Goal: Task Accomplishment & Management: Use online tool/utility

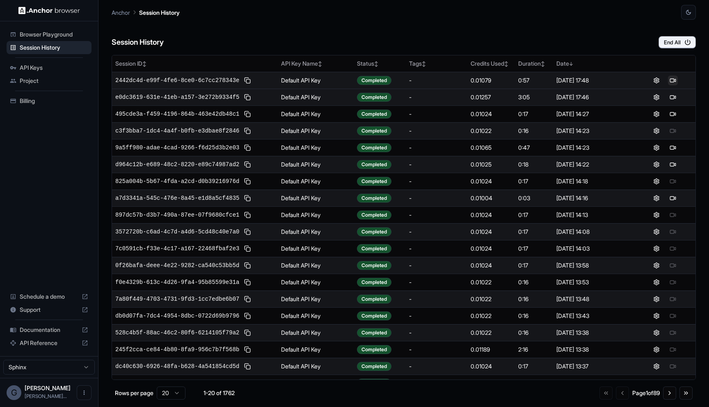
click at [674, 78] on button at bounding box center [673, 81] width 10 height 10
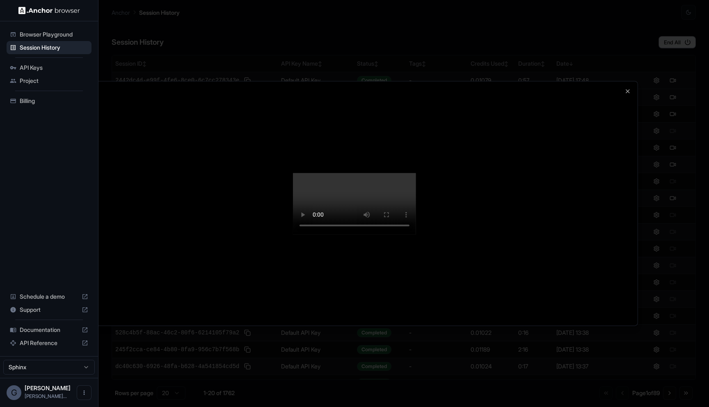
click at [505, 326] on div "Close" at bounding box center [354, 203] width 567 height 245
click at [626, 88] on icon "button" at bounding box center [628, 91] width 7 height 7
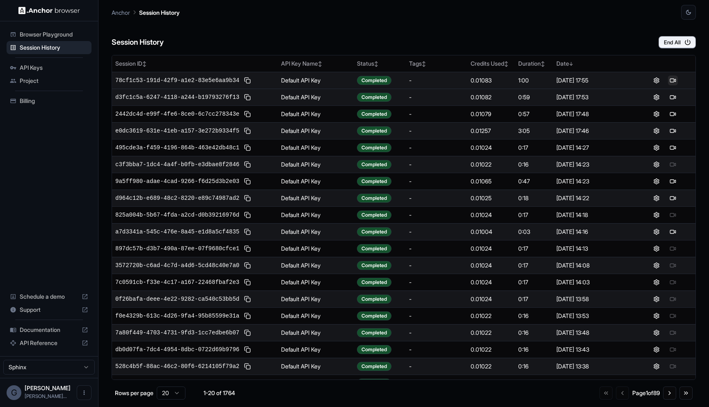
click at [674, 80] on button at bounding box center [673, 81] width 10 height 10
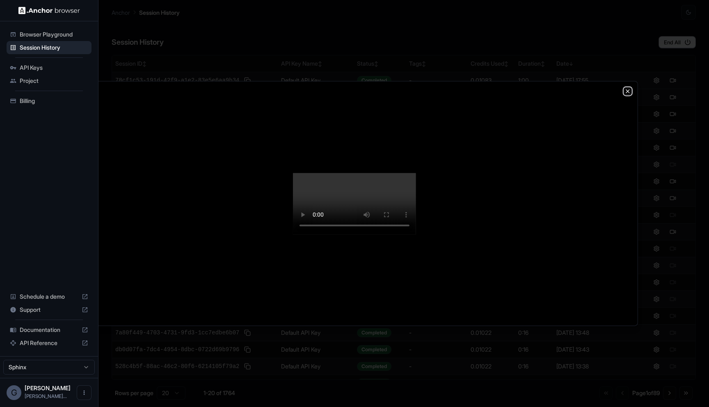
click at [626, 88] on icon "button" at bounding box center [628, 91] width 7 height 7
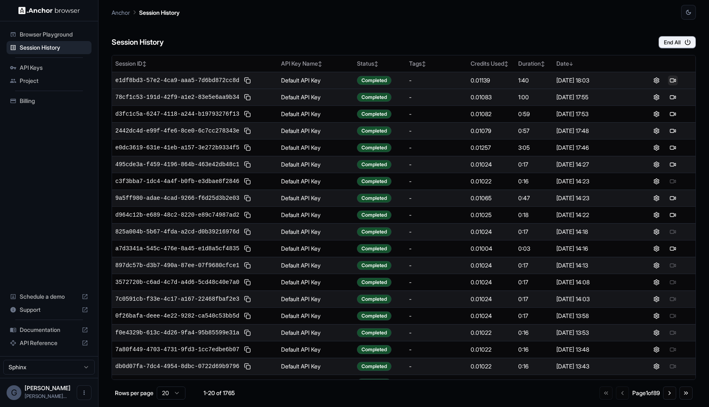
click at [672, 82] on button at bounding box center [673, 81] width 10 height 10
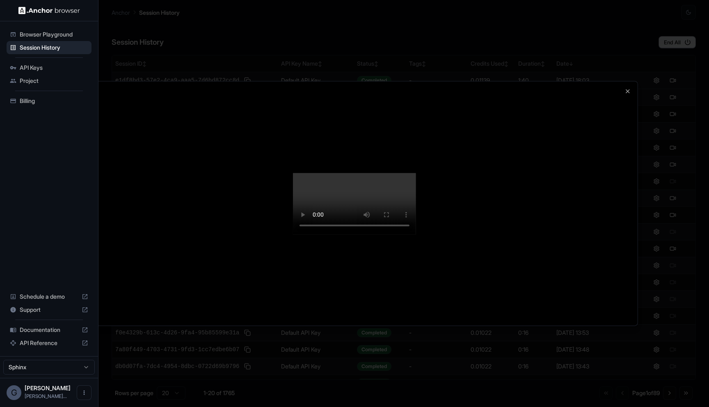
click at [629, 251] on div at bounding box center [354, 203] width 566 height 244
click at [648, 42] on div at bounding box center [354, 203] width 709 height 407
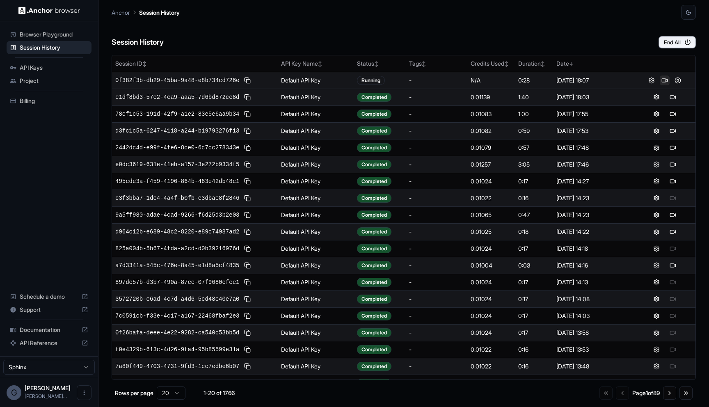
click at [663, 82] on button at bounding box center [665, 81] width 10 height 10
click at [672, 99] on button at bounding box center [673, 97] width 10 height 10
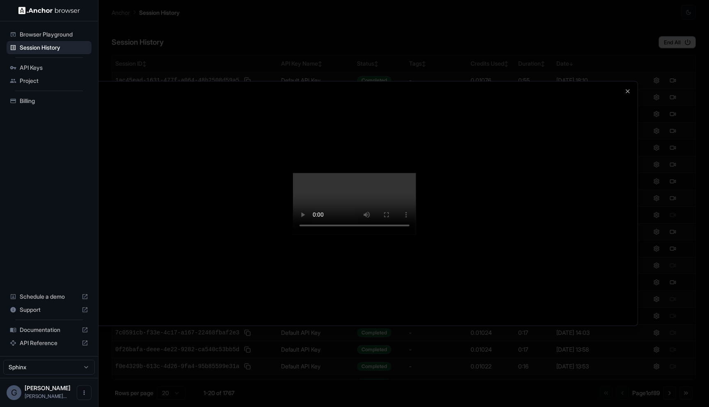
click at [600, 297] on div at bounding box center [354, 203] width 566 height 244
click at [626, 88] on icon "button" at bounding box center [628, 91] width 7 height 7
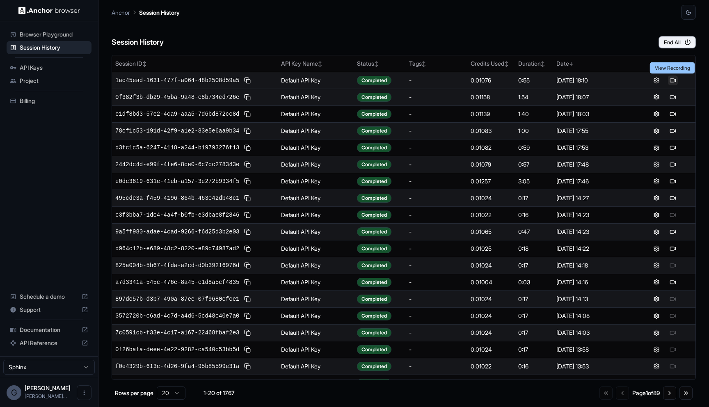
click at [673, 80] on button at bounding box center [673, 81] width 10 height 10
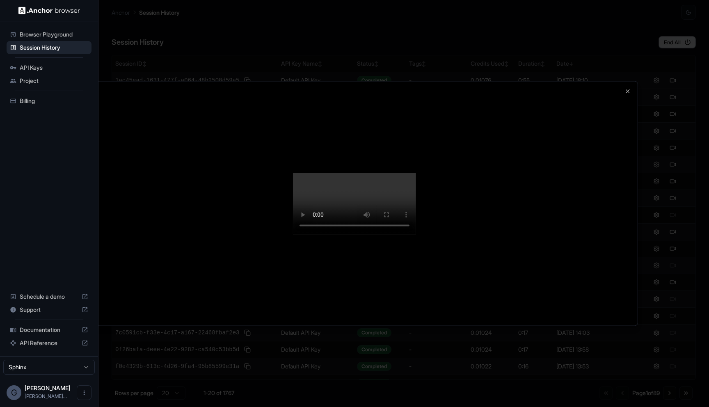
click at [709, 82] on div at bounding box center [354, 203] width 709 height 407
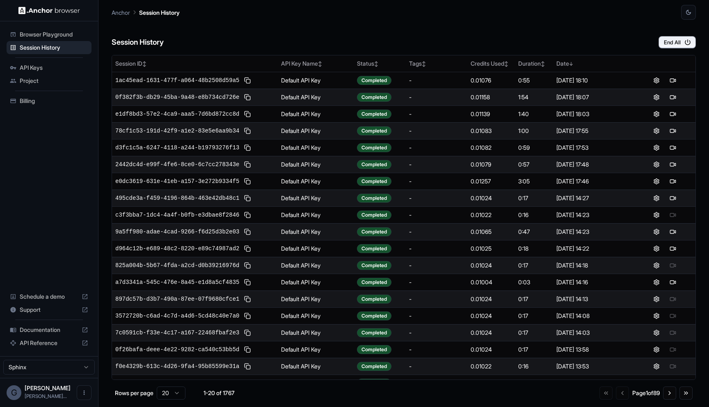
click at [545, 42] on div "Session History End All" at bounding box center [404, 34] width 584 height 29
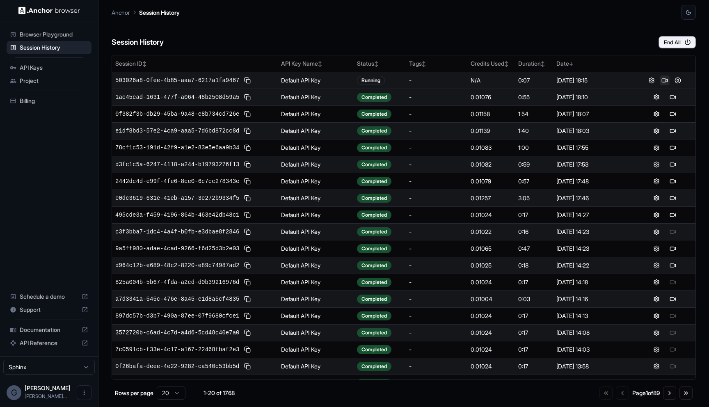
click at [662, 84] on button at bounding box center [665, 81] width 10 height 10
click at [671, 81] on button at bounding box center [673, 81] width 10 height 10
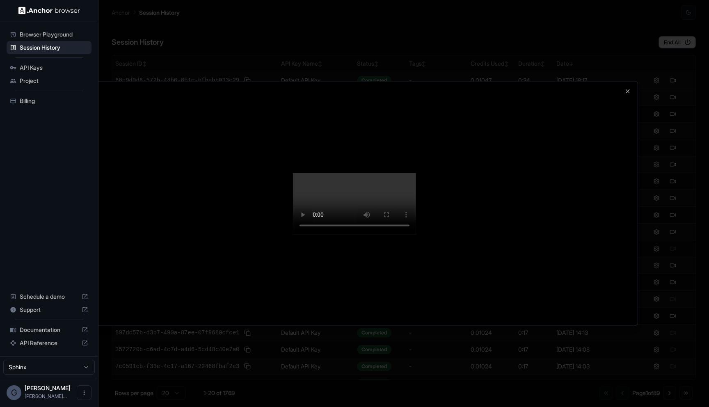
click at [637, 163] on div at bounding box center [354, 203] width 566 height 244
click at [628, 88] on icon "button" at bounding box center [628, 91] width 7 height 7
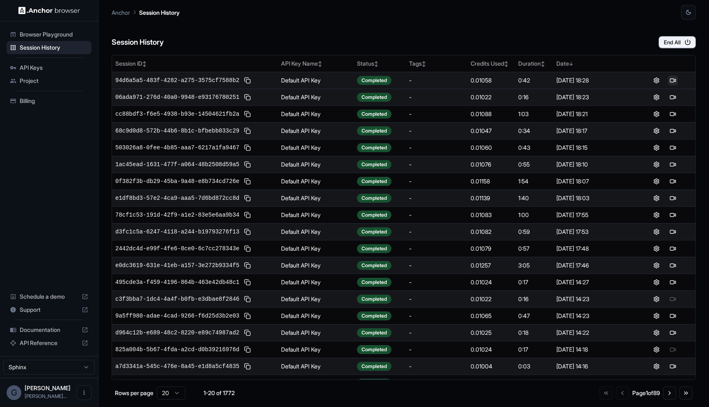
click at [673, 83] on button at bounding box center [673, 81] width 10 height 10
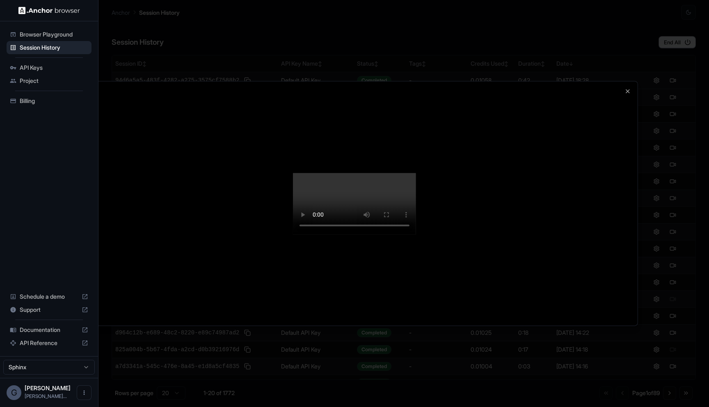
click at [458, 368] on div at bounding box center [354, 203] width 709 height 407
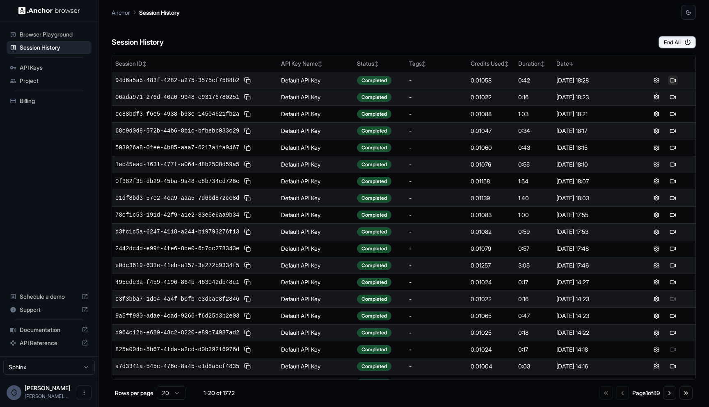
click at [674, 77] on button at bounding box center [673, 81] width 10 height 10
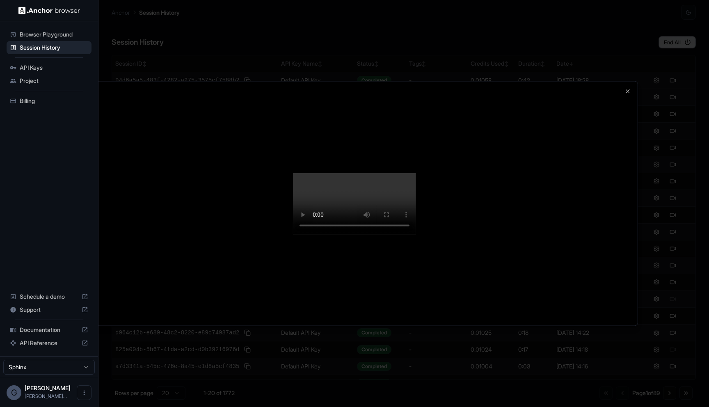
click at [357, 367] on div at bounding box center [354, 203] width 709 height 407
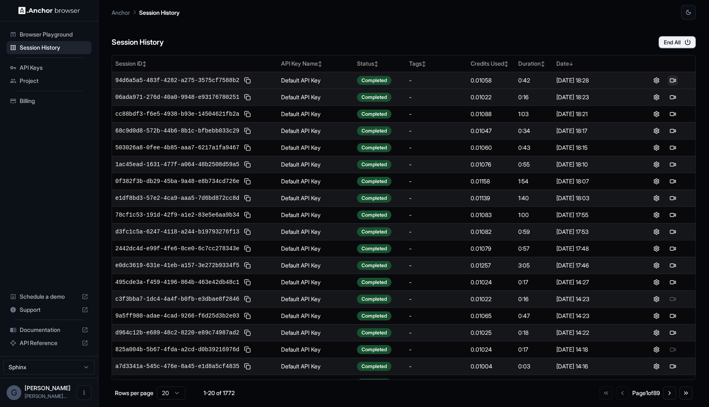
click at [672, 78] on button at bounding box center [673, 81] width 10 height 10
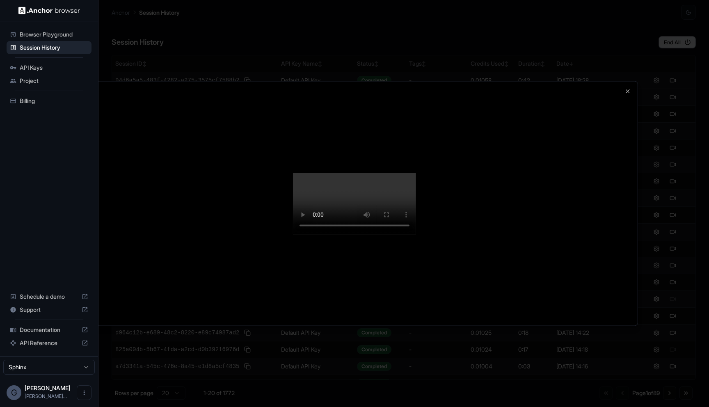
click at [662, 143] on div at bounding box center [354, 203] width 709 height 407
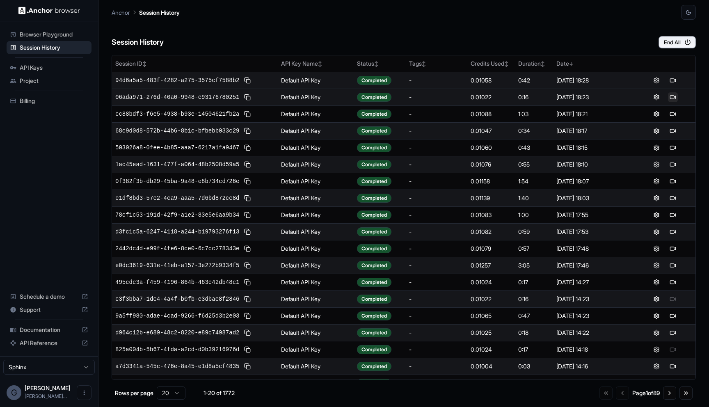
click at [670, 97] on button at bounding box center [673, 97] width 10 height 10
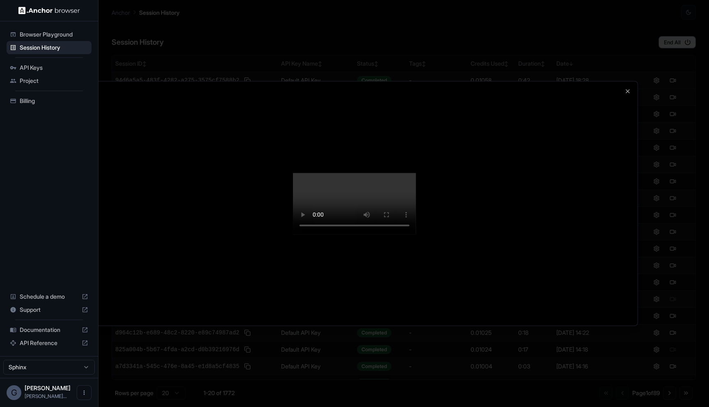
click at [609, 91] on div at bounding box center [354, 203] width 566 height 244
click at [624, 81] on div at bounding box center [354, 203] width 566 height 244
click at [625, 88] on icon "button" at bounding box center [628, 91] width 7 height 7
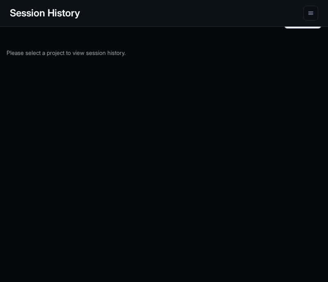
click at [38, 17] on h1 "Session History" at bounding box center [45, 13] width 70 height 15
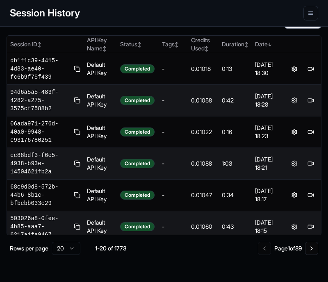
drag, startPoint x: 311, startPoint y: 132, endPoint x: 339, endPoint y: 140, distance: 28.2
click at [328, 140] on html "Browser Playground Session History API Keys Project Billing Schedule a demo Sup…" at bounding box center [164, 141] width 328 height 282
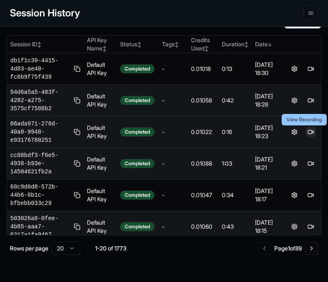
click at [314, 131] on button at bounding box center [311, 132] width 10 height 10
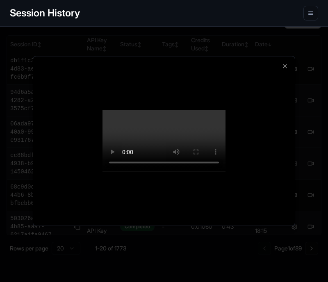
click at [226, 125] on video at bounding box center [164, 141] width 123 height 62
click at [304, 42] on div at bounding box center [164, 141] width 328 height 282
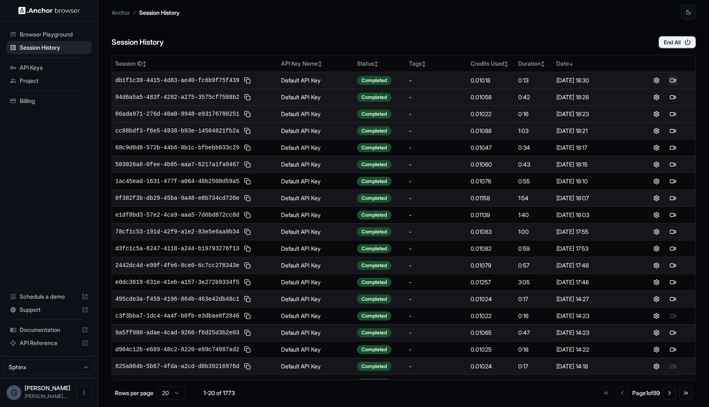
click at [328, 79] on button at bounding box center [673, 81] width 10 height 10
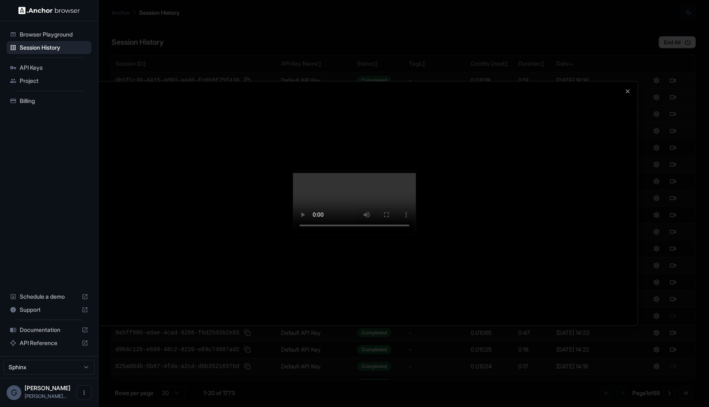
click at [328, 208] on video at bounding box center [354, 204] width 123 height 62
click at [328, 81] on div at bounding box center [354, 203] width 566 height 244
click at [328, 88] on icon "button" at bounding box center [628, 91] width 7 height 7
